Goal: Task Accomplishment & Management: Use online tool/utility

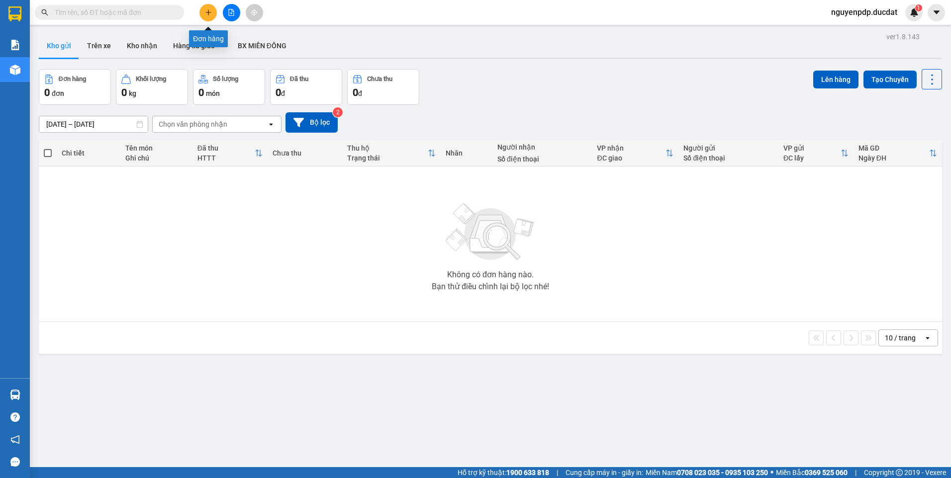
click at [209, 11] on icon "plus" at bounding box center [208, 12] width 7 height 7
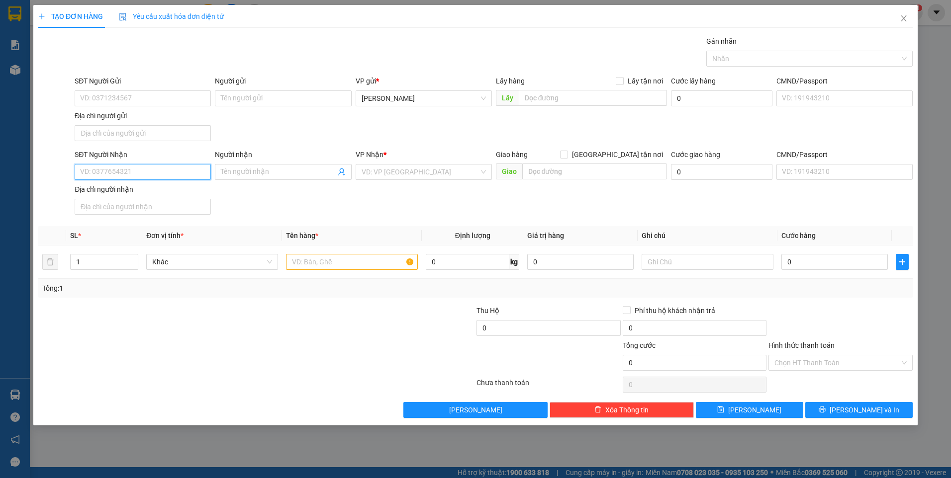
click at [167, 179] on input "SĐT Người Nhận" at bounding box center [143, 172] width 136 height 16
paste input "0932082536"
type input "0932082536"
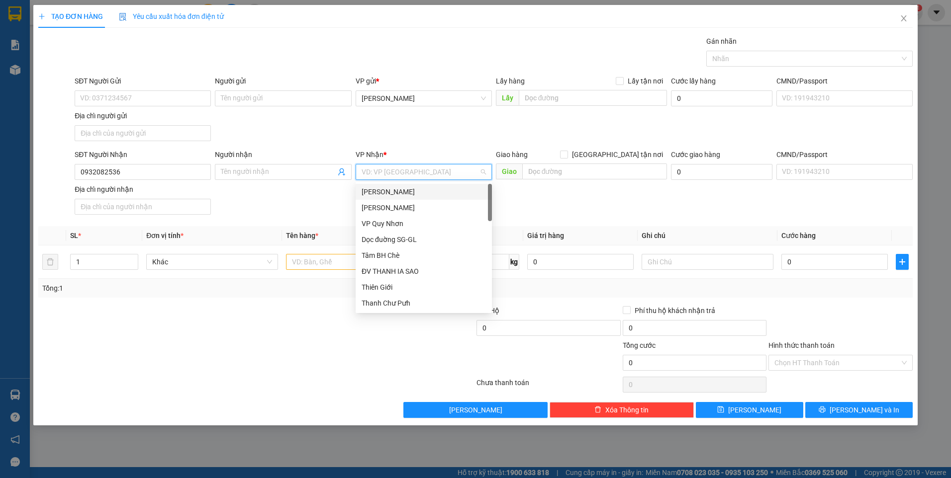
click at [387, 171] on input "search" at bounding box center [420, 172] width 117 height 15
type input "an"
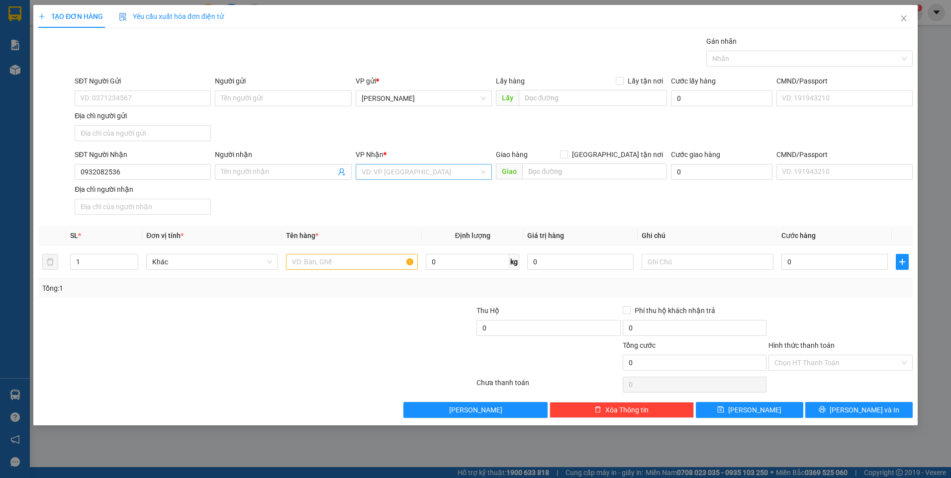
click at [387, 171] on input "search" at bounding box center [420, 172] width 117 height 15
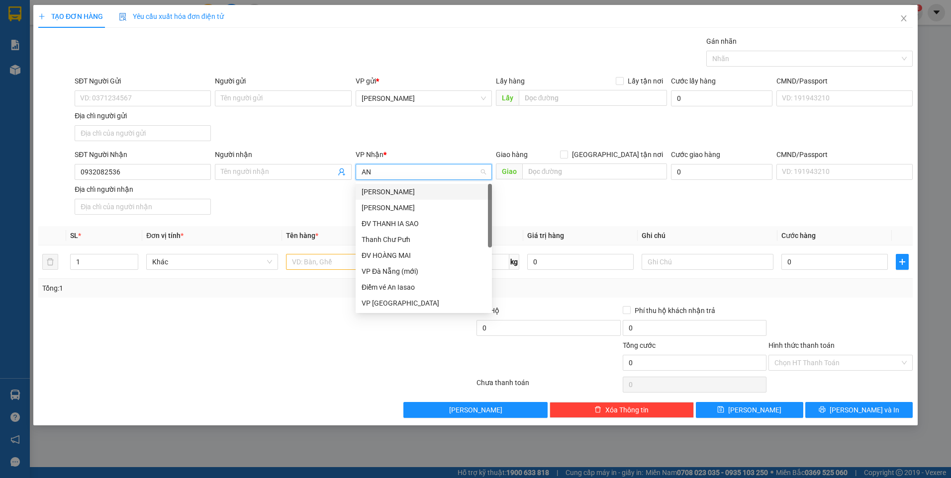
type input "AN"
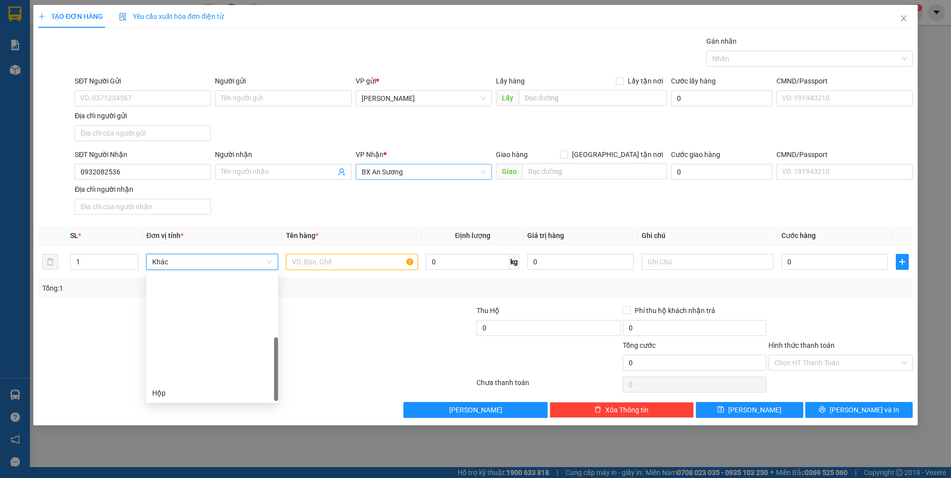
scroll to position [127, 0]
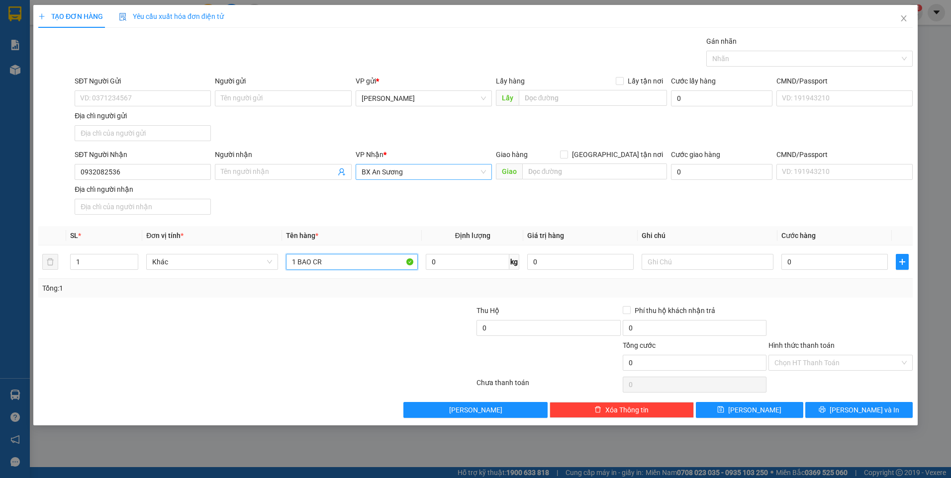
type input "1 BAO CR"
type input "BXĐL"
type input "5"
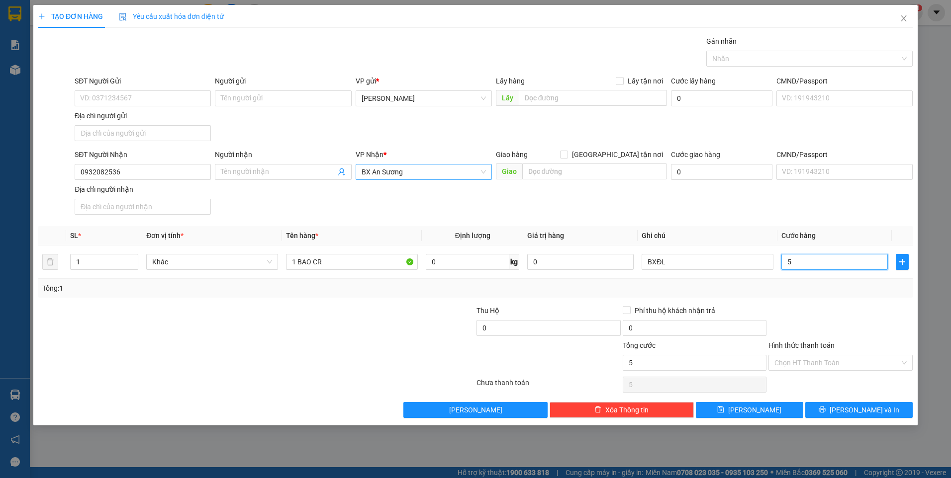
type input "50"
type input "50.000"
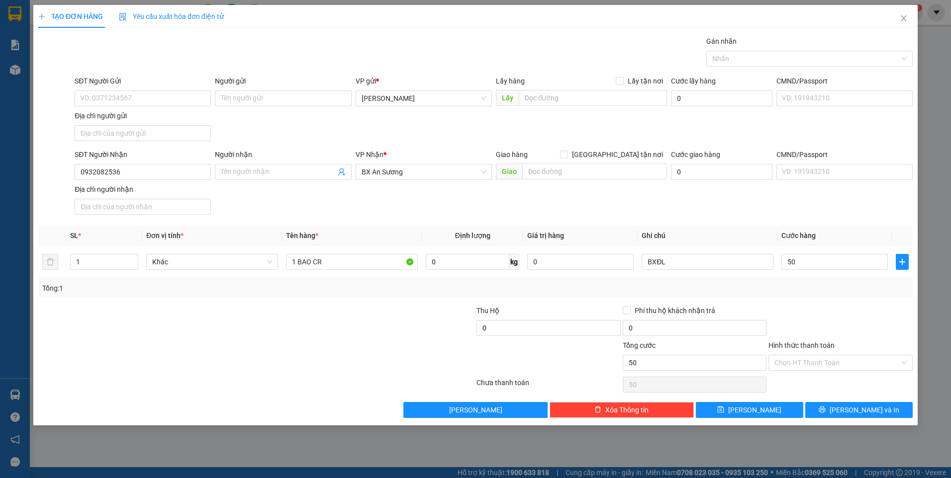
type input "50.000"
click at [816, 303] on div "Transit Pickup Surcharge Ids Transit Deliver Surcharge Ids Transit Deliver Surc…" at bounding box center [475, 227] width 874 height 382
click at [853, 411] on span "Lưu và In" at bounding box center [864, 410] width 70 height 11
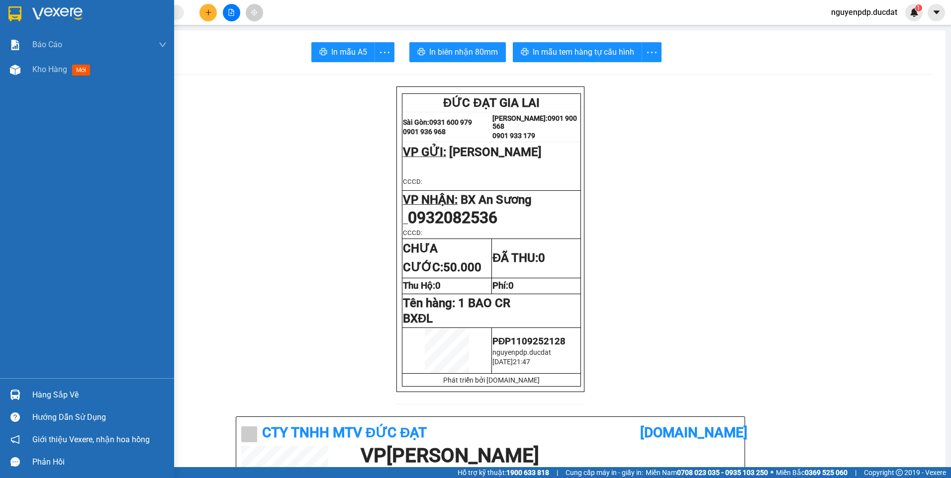
click at [23, 14] on div at bounding box center [14, 13] width 17 height 17
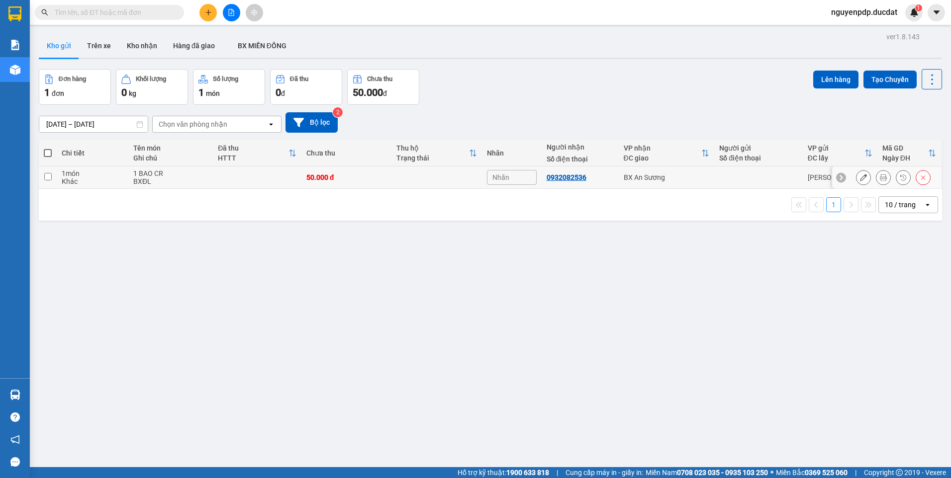
click at [375, 172] on td "50.000 đ" at bounding box center [346, 178] width 90 height 22
checkbox input "true"
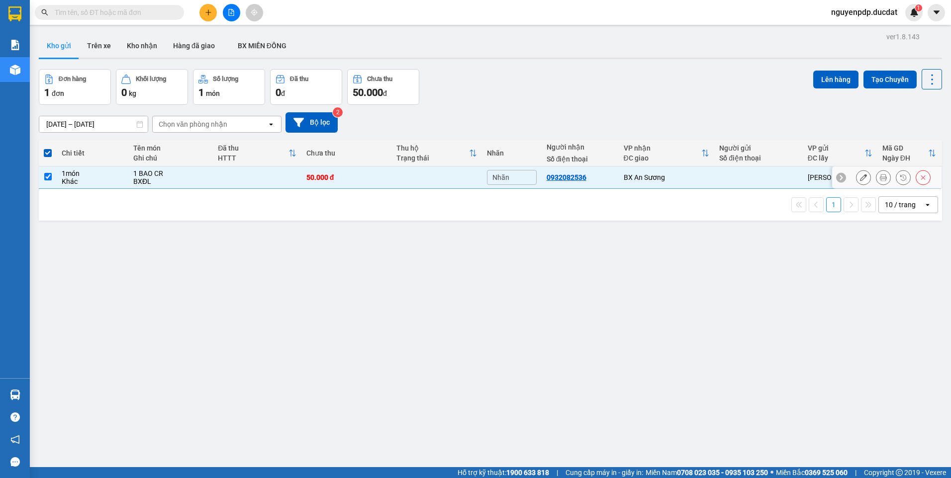
click at [860, 179] on icon at bounding box center [863, 177] width 7 height 7
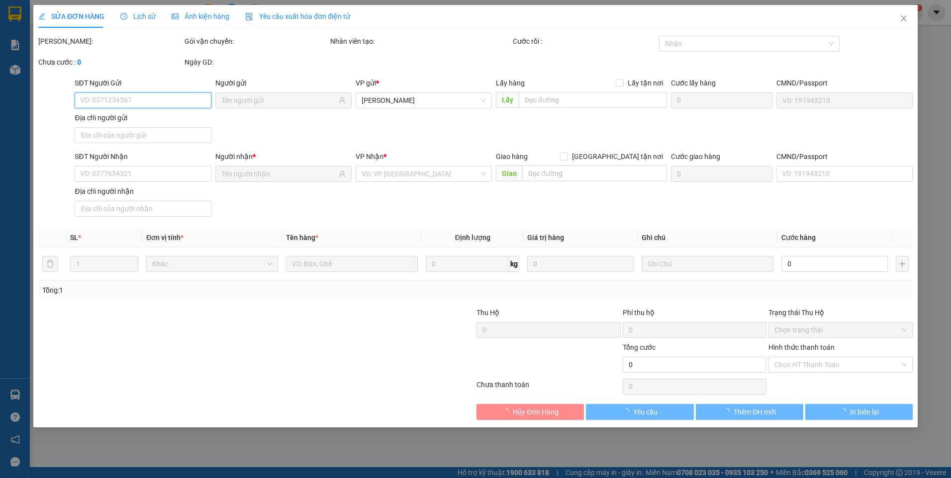
type input "0932082536"
type input "50.000"
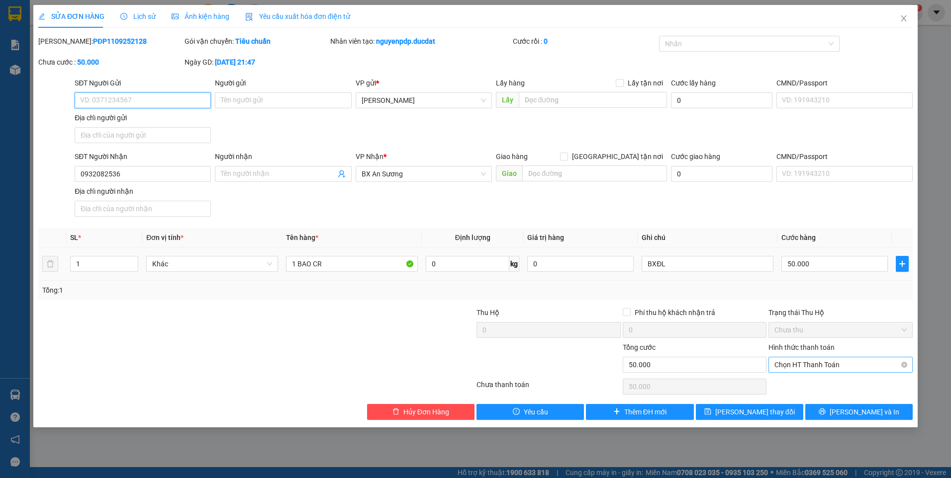
click at [819, 364] on span "Chọn HT Thanh Toán" at bounding box center [840, 365] width 132 height 15
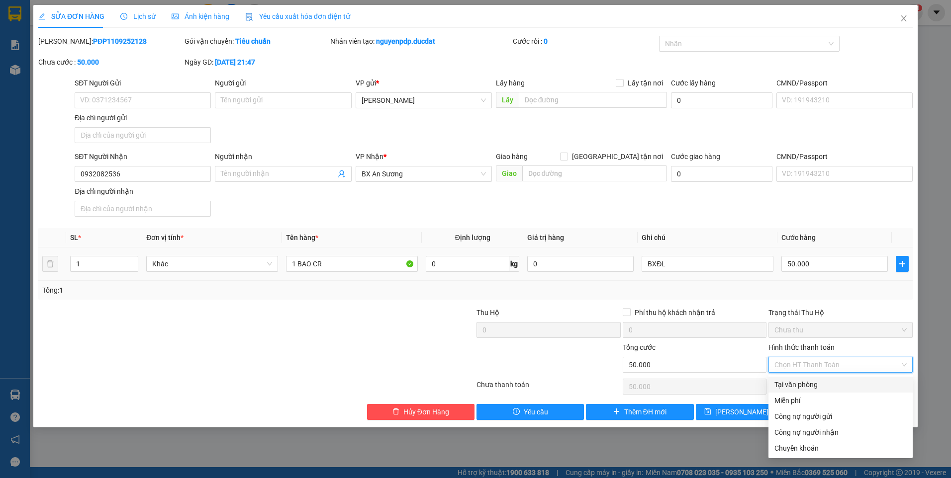
drag, startPoint x: 831, startPoint y: 388, endPoint x: 832, endPoint y: 394, distance: 5.6
click at [832, 388] on div "Tại văn phòng" at bounding box center [840, 384] width 132 height 11
type input "0"
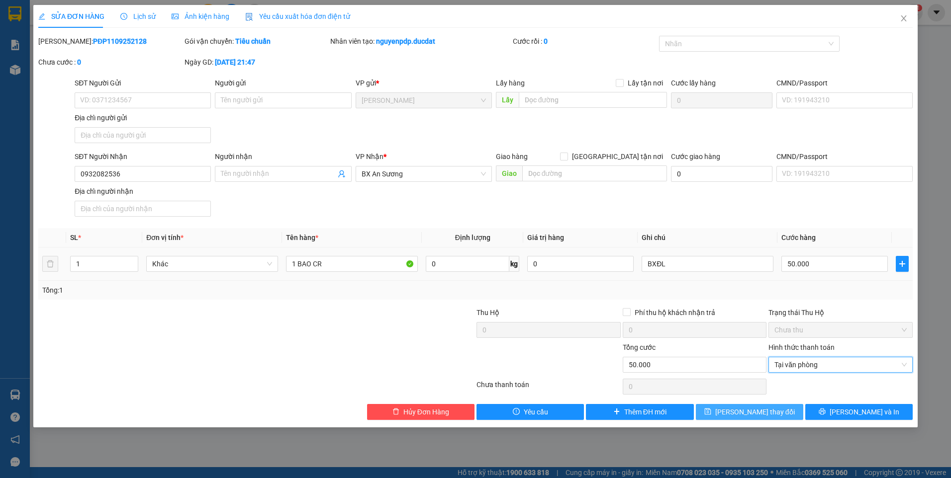
click at [768, 414] on span "Lưu thay đổi" at bounding box center [755, 412] width 80 height 11
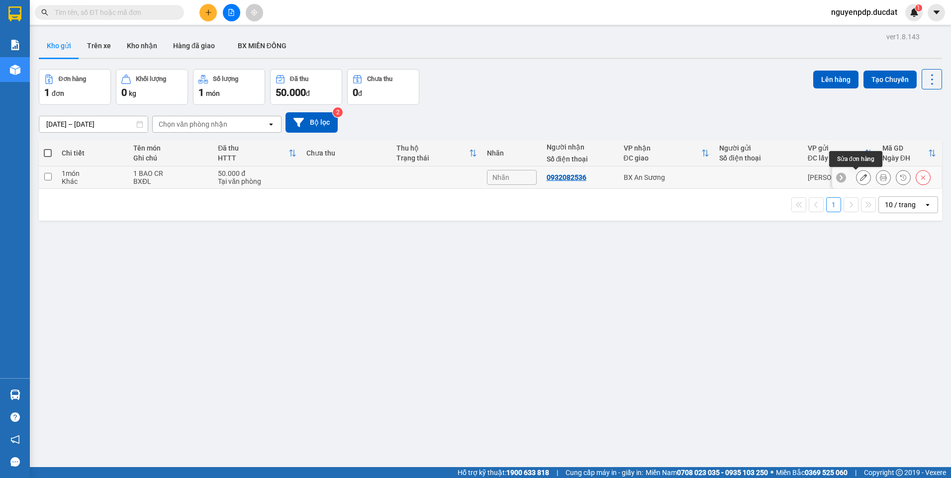
click at [856, 180] on button at bounding box center [863, 177] width 14 height 17
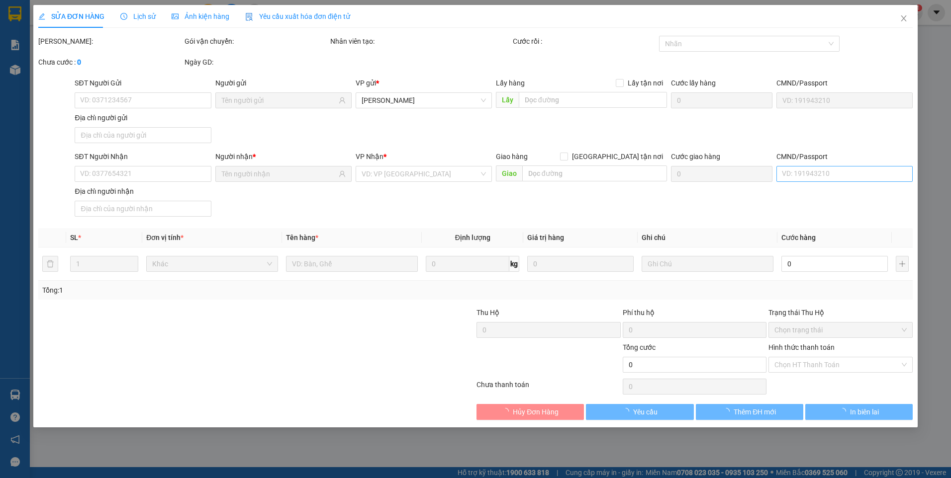
type input "0932082536"
type input "50.000"
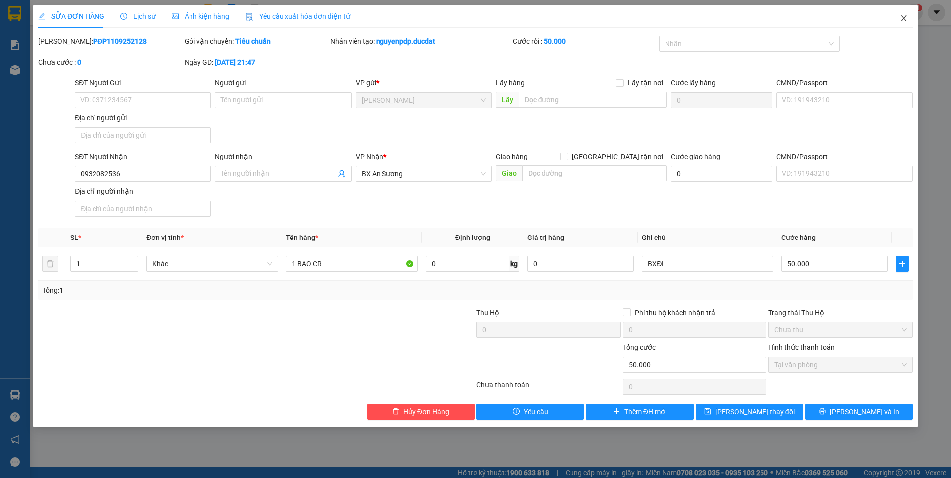
click at [903, 20] on icon "close" at bounding box center [904, 18] width 8 height 8
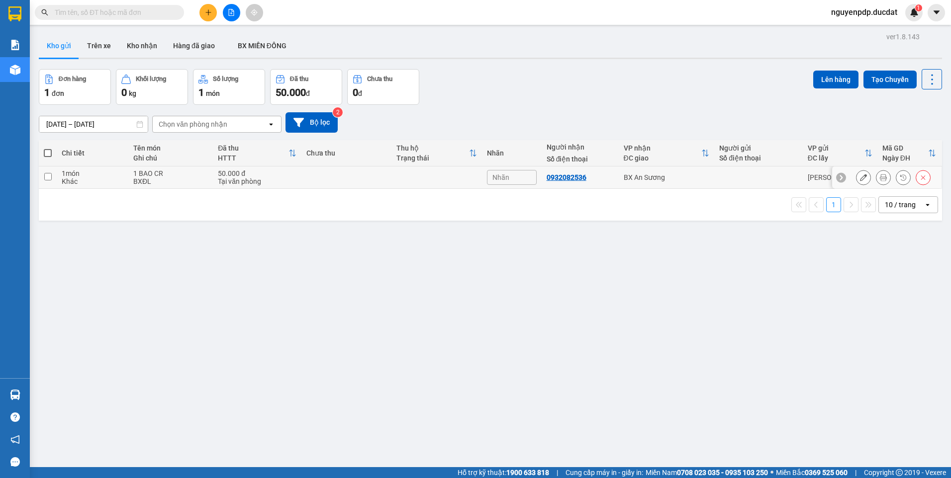
click at [819, 175] on div "Phan Đình Phùng" at bounding box center [840, 178] width 65 height 8
checkbox input "true"
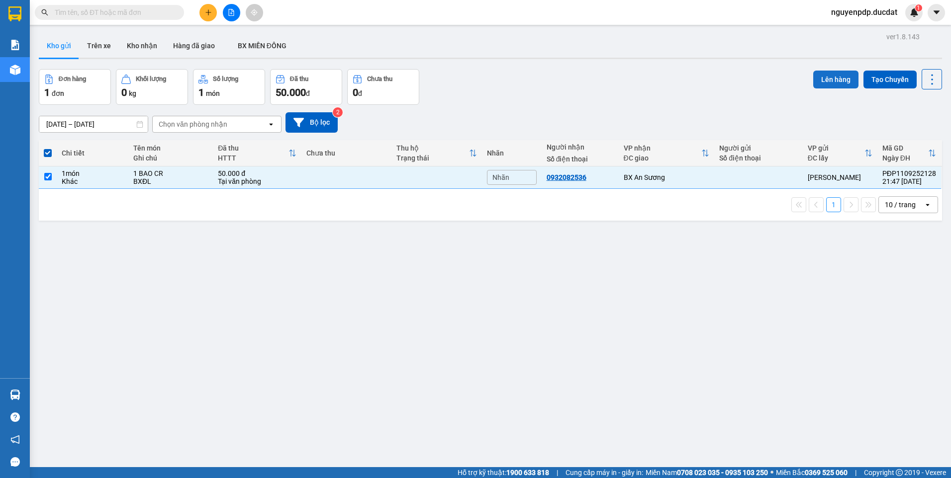
click at [833, 74] on button "Lên hàng" at bounding box center [835, 80] width 45 height 18
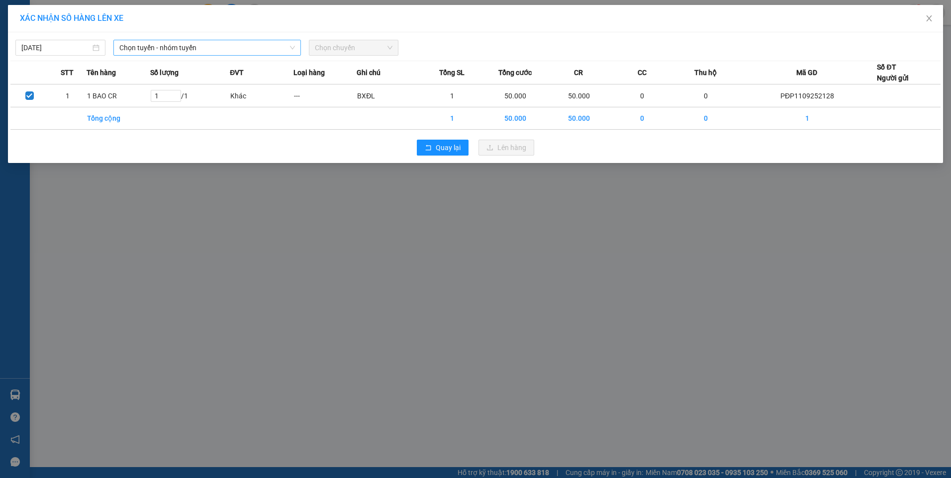
click at [198, 43] on span "Chọn tuyến - nhóm tuyến" at bounding box center [207, 47] width 176 height 15
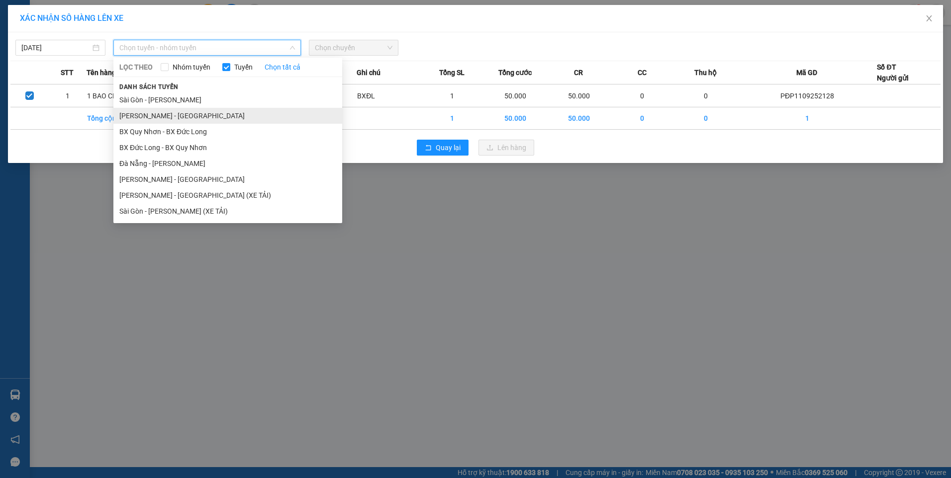
click at [216, 119] on li "Gia Lai - Sài Gòn" at bounding box center [227, 116] width 229 height 16
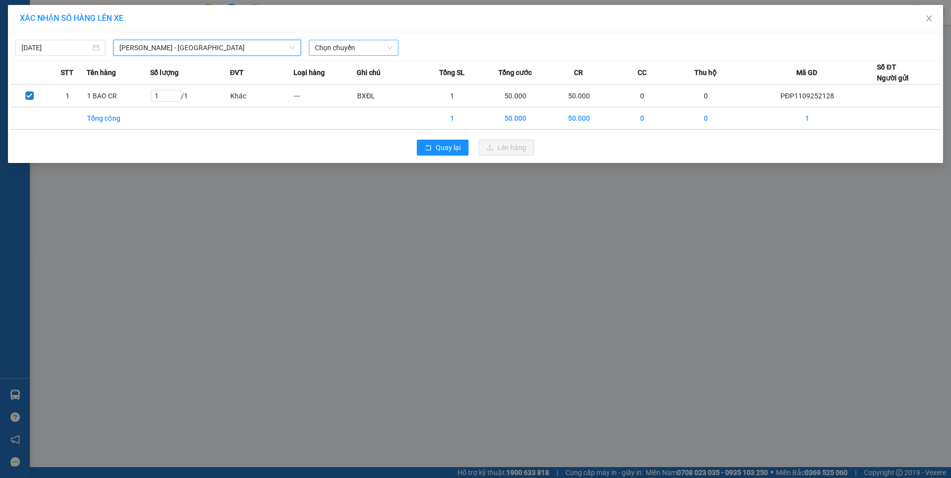
click at [365, 47] on span "Chọn chuyến" at bounding box center [354, 47] width 78 height 15
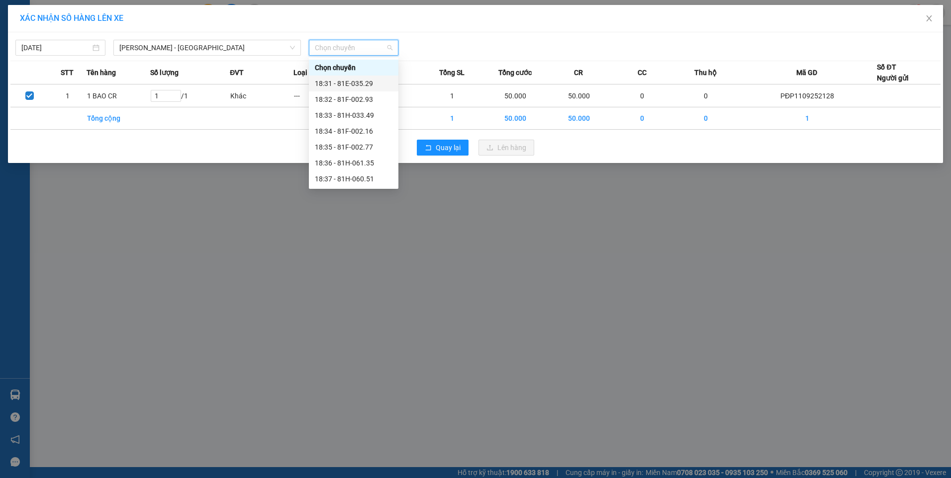
click at [364, 81] on div "18:31 - 81E-035.29" at bounding box center [354, 83] width 78 height 11
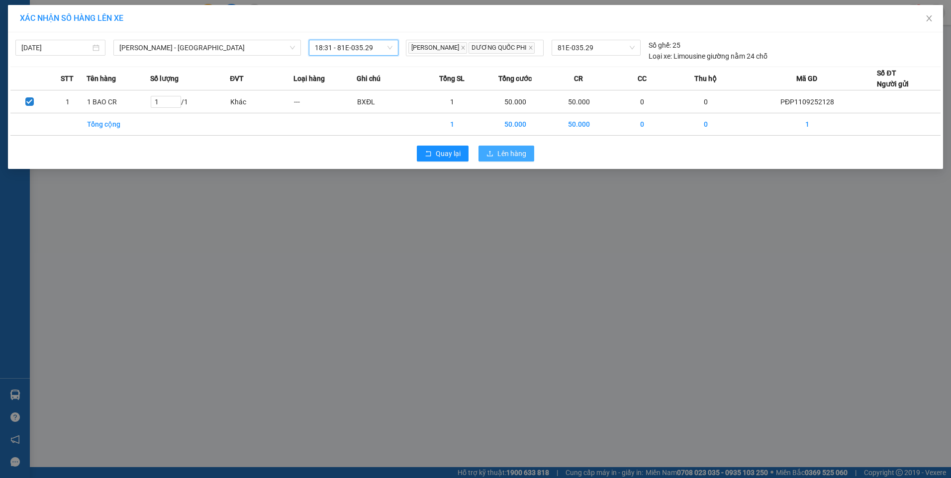
click at [507, 159] on span "Lên hàng" at bounding box center [511, 153] width 29 height 11
